Goal: Use online tool/utility: Utilize a website feature to perform a specific function

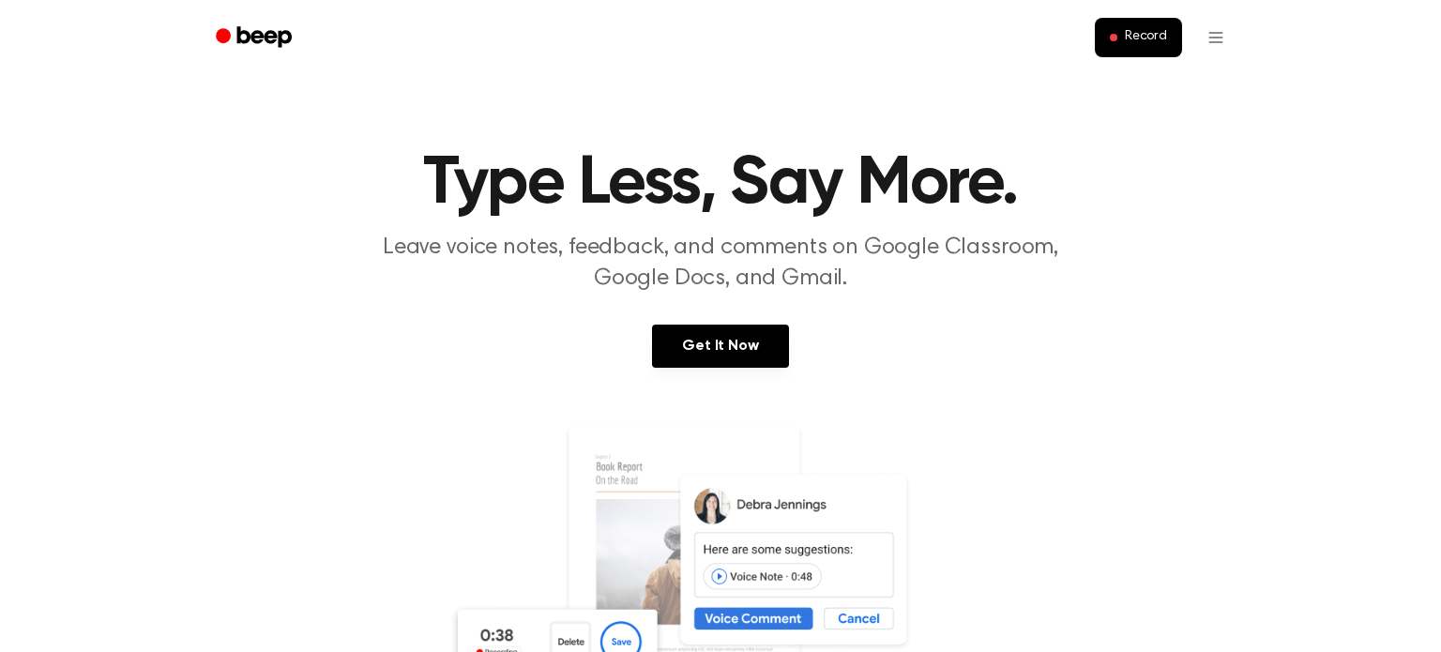
scroll to position [63, 0]
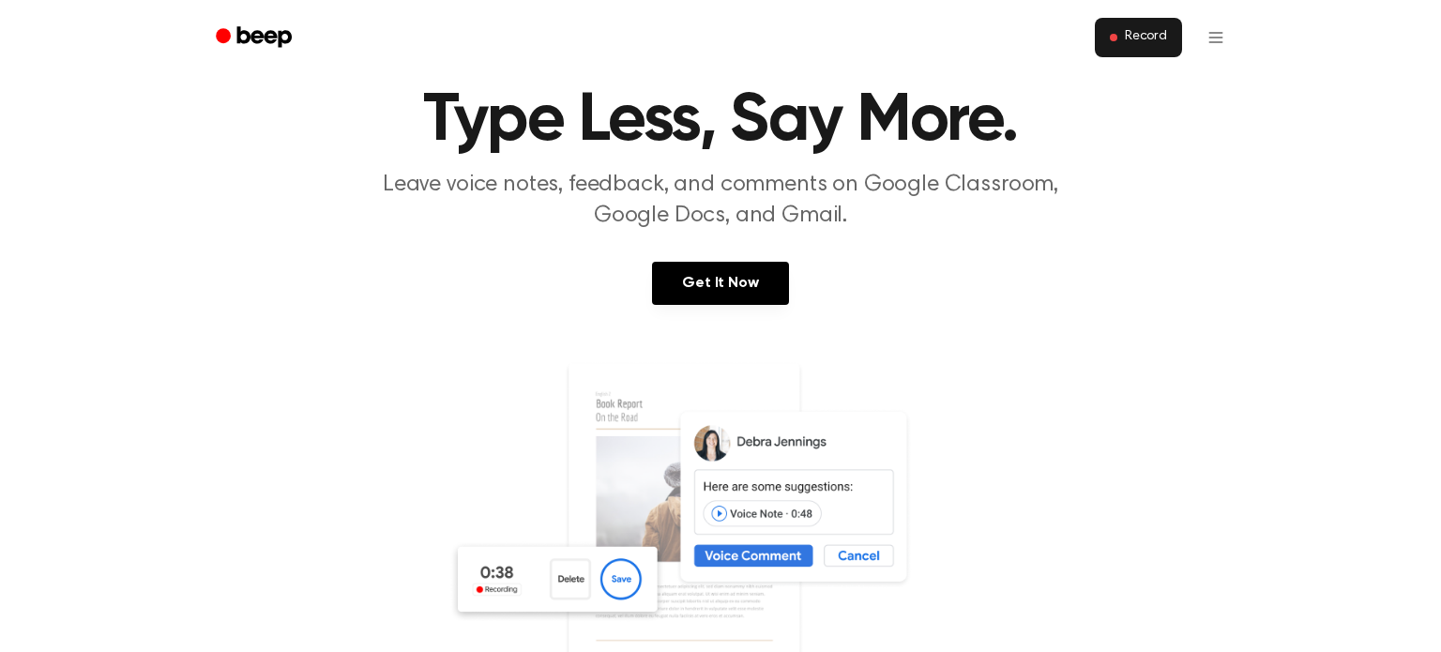
click at [1132, 48] on button "Record" at bounding box center [1138, 37] width 87 height 39
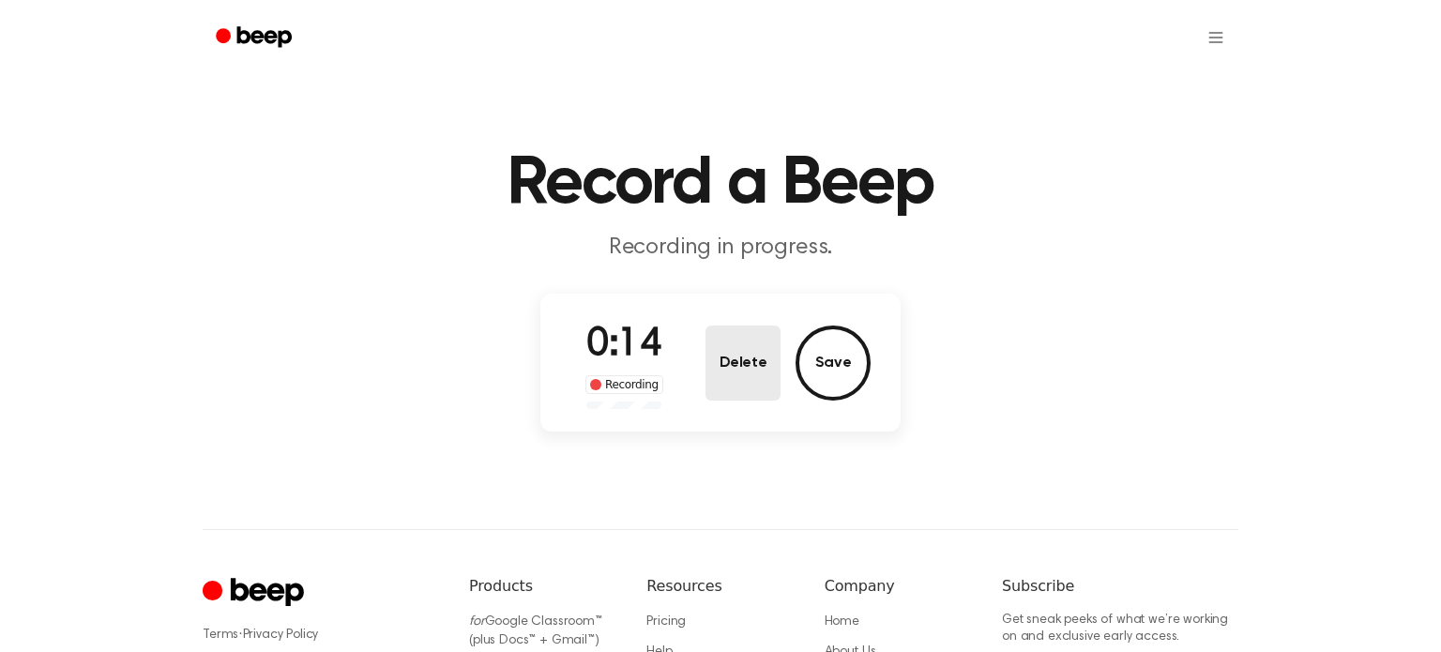
click at [758, 358] on button "Delete" at bounding box center [743, 363] width 75 height 75
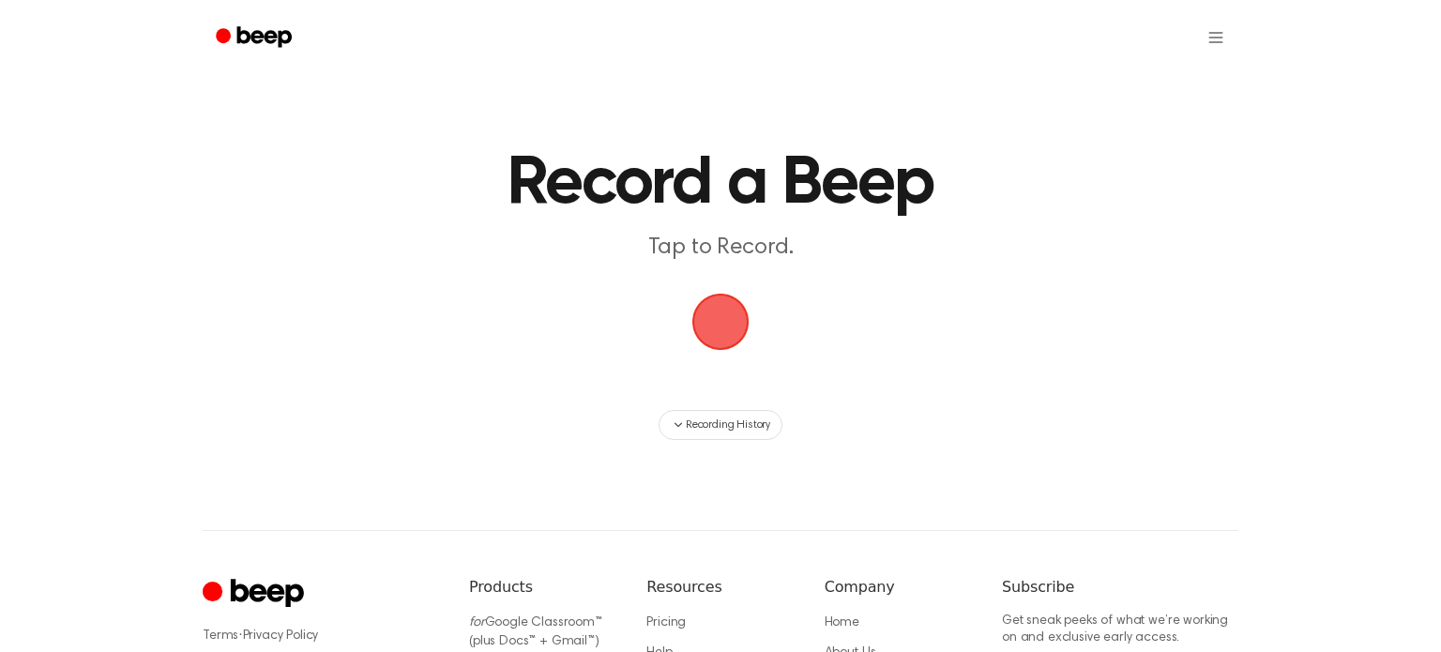
click at [713, 324] on span "button" at bounding box center [720, 322] width 53 height 53
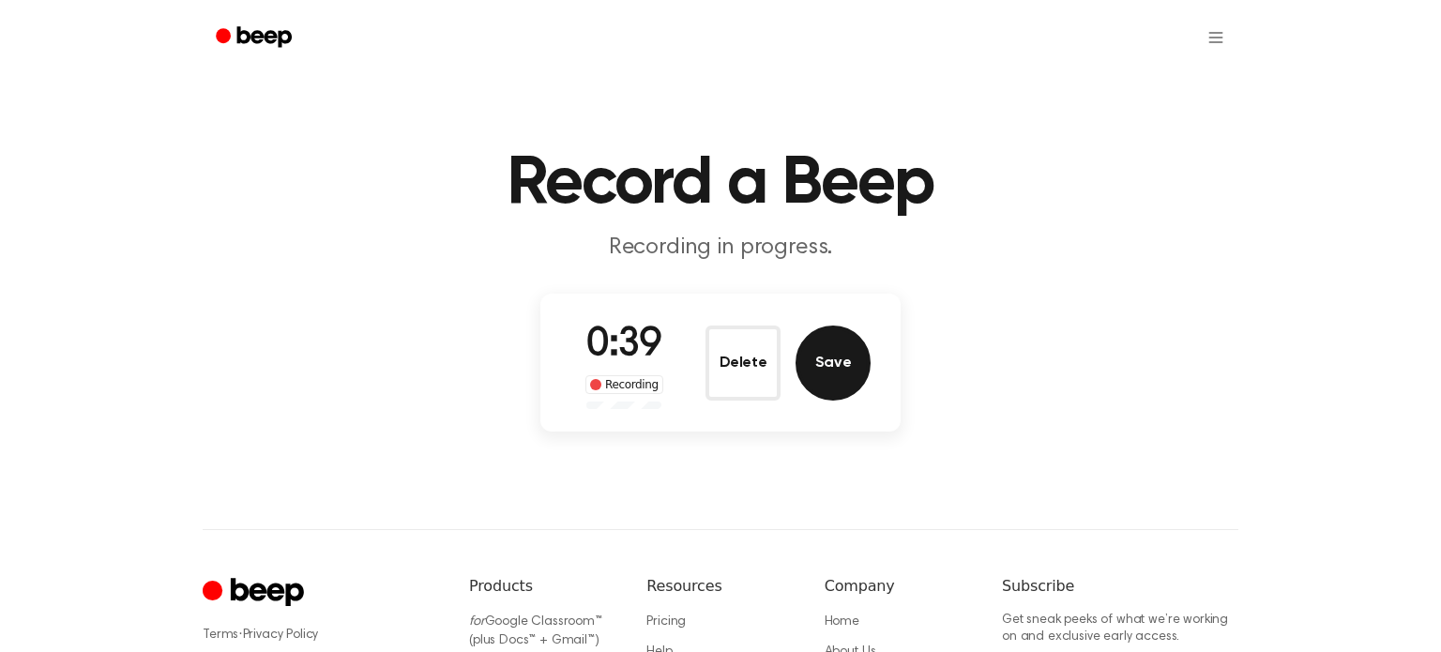
click at [827, 382] on button "Save" at bounding box center [833, 363] width 75 height 75
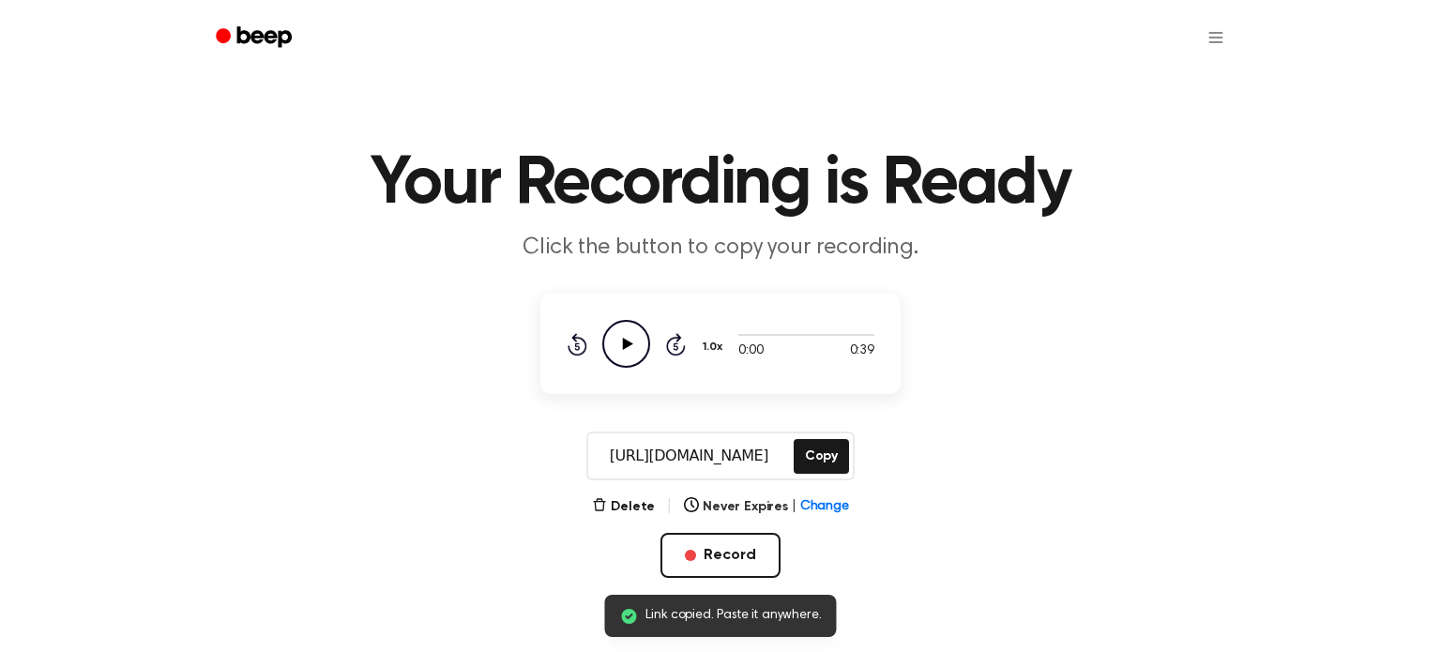
click at [641, 348] on icon "Play Audio" at bounding box center [626, 344] width 48 height 48
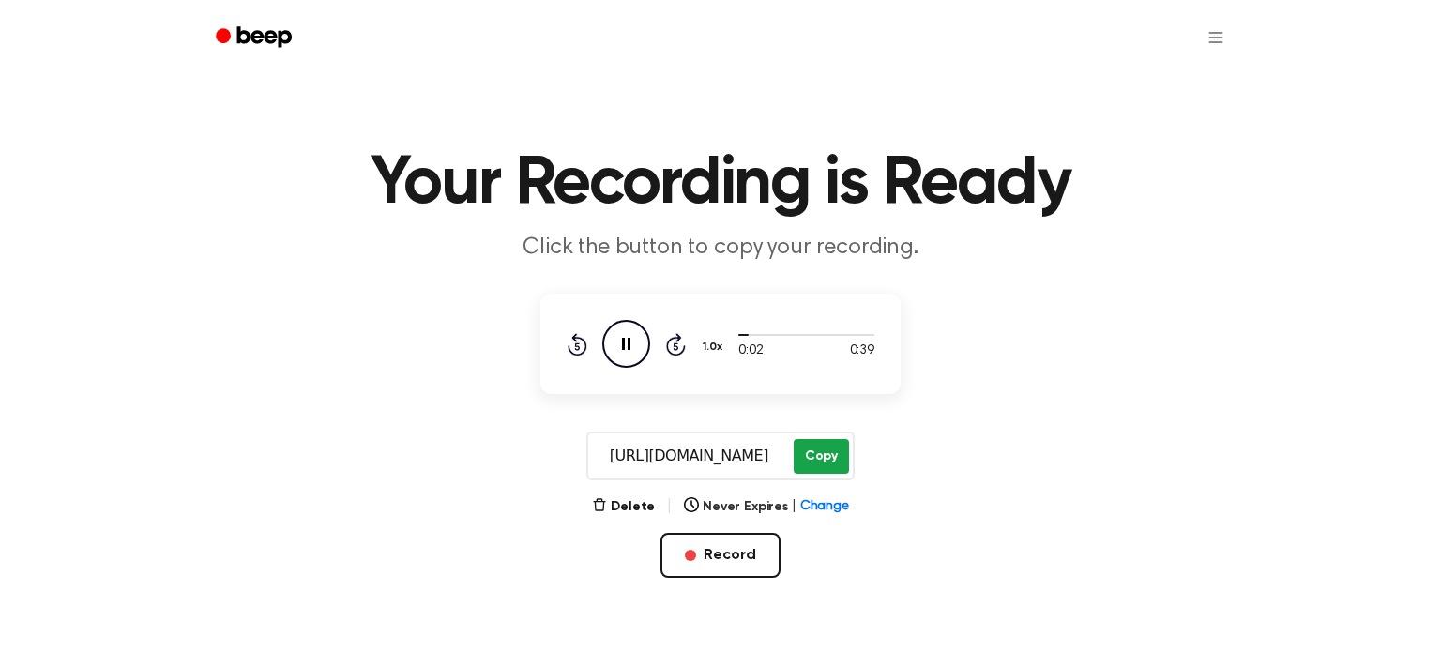
click at [826, 465] on button "Copy" at bounding box center [821, 456] width 55 height 35
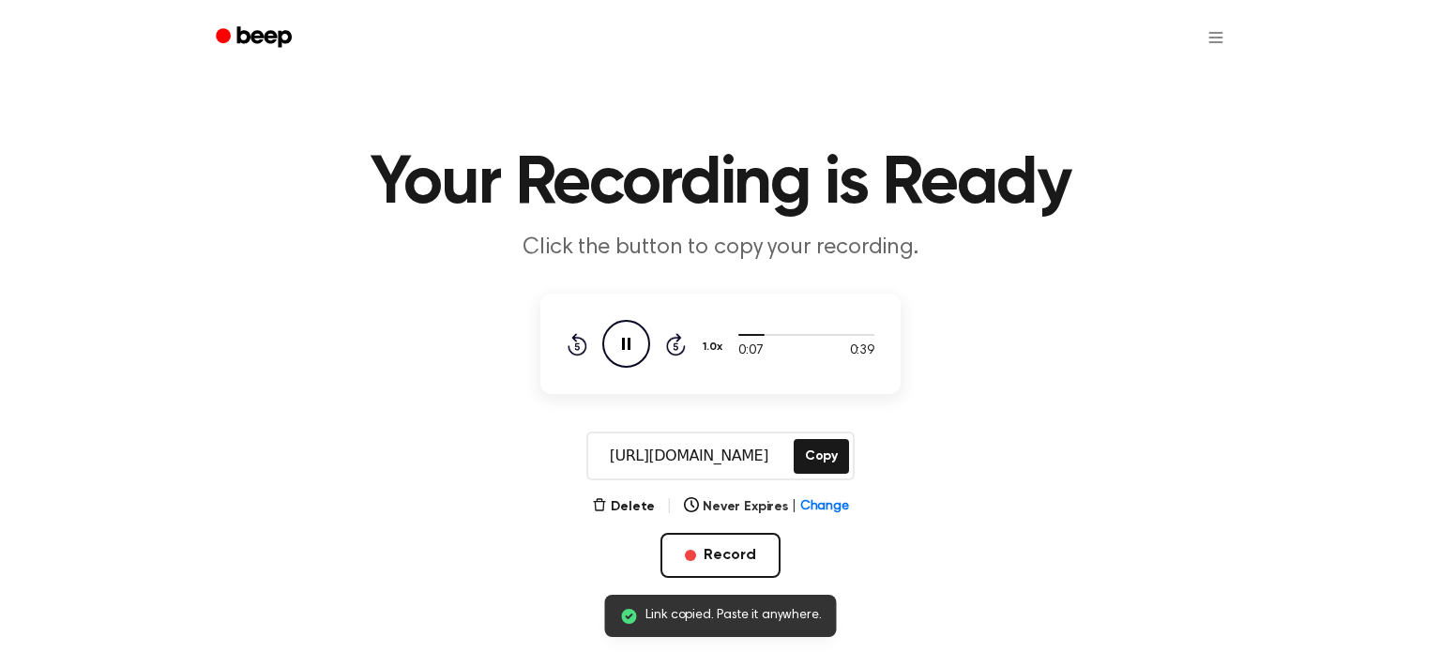
click at [641, 347] on icon "Pause Audio" at bounding box center [626, 344] width 48 height 48
